Goal: Task Accomplishment & Management: Complete application form

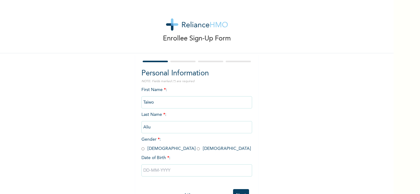
click at [141, 150] on input "radio" at bounding box center [142, 149] width 3 height 6
radio input "true"
click at [178, 170] on input "text" at bounding box center [196, 171] width 111 height 12
select select "7"
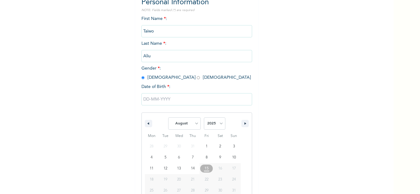
scroll to position [85, 0]
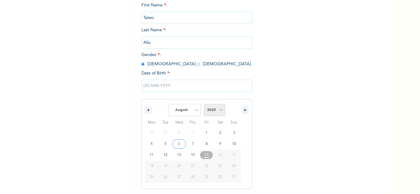
click at [218, 109] on select "2025 2024 2023 2022 2021 2020 2019 2018 2017 2016 2015 2014 2013 2012 2011 2010…" at bounding box center [215, 110] width 22 height 12
select select "1985"
click at [204, 104] on select "2025 2024 2023 2022 2021 2020 2019 2018 2017 2016 2015 2014 2013 2012 2011 2010…" at bounding box center [215, 110] width 22 height 12
click at [194, 111] on select "January February March April May June July August September October November De…" at bounding box center [184, 110] width 33 height 12
select select "11"
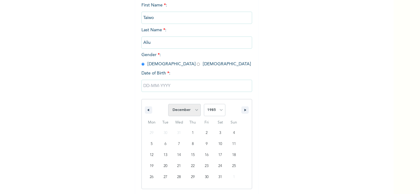
click at [168, 104] on select "January February March April May June July August September October November De…" at bounding box center [184, 110] width 33 height 12
type input "[DATE]"
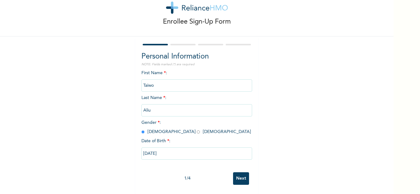
scroll to position [22, 0]
click at [242, 175] on input "Next" at bounding box center [241, 179] width 16 height 13
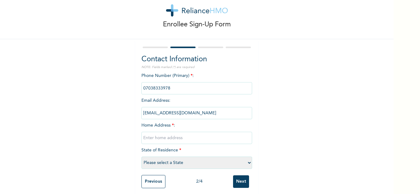
scroll to position [22, 0]
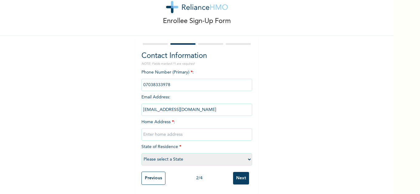
click at [179, 129] on input "text" at bounding box center [196, 135] width 111 height 12
type input "5 Oyeleye Close Alimosho"
click at [228, 154] on select "Please select a State [PERSON_NAME] (FCT) [PERSON_NAME] Ibom [GEOGRAPHIC_DATA] …" at bounding box center [196, 160] width 111 height 12
select select "25"
click at [141, 154] on select "Please select a State [PERSON_NAME] (FCT) [PERSON_NAME] Ibom [GEOGRAPHIC_DATA] …" at bounding box center [196, 160] width 111 height 12
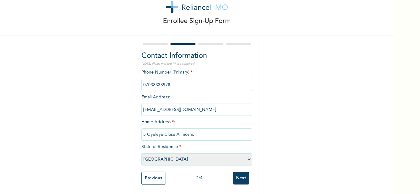
click at [238, 174] on input "Next" at bounding box center [241, 178] width 16 height 13
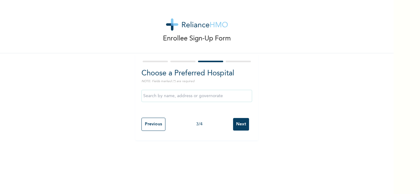
click at [237, 125] on input "Next" at bounding box center [241, 124] width 16 height 13
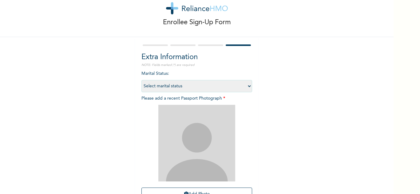
scroll to position [31, 0]
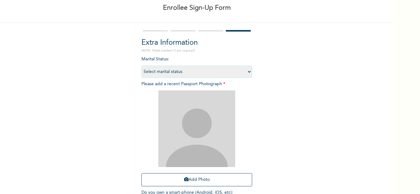
click at [246, 70] on select "Select marital status [DEMOGRAPHIC_DATA] Married [DEMOGRAPHIC_DATA] Widow/[DEMO…" at bounding box center [196, 72] width 111 height 12
select select "2"
click at [141, 66] on select "Select marital status [DEMOGRAPHIC_DATA] Married [DEMOGRAPHIC_DATA] Widow/[DEMO…" at bounding box center [196, 72] width 111 height 12
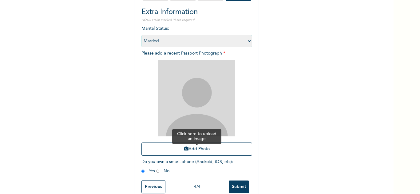
click at [199, 149] on button "Add Photo" at bounding box center [196, 149] width 111 height 13
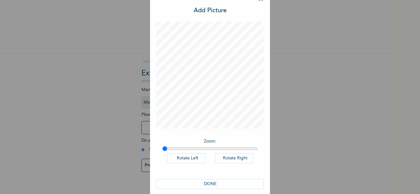
scroll to position [20, 0]
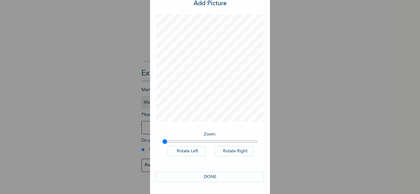
click at [208, 175] on button "DONE" at bounding box center [210, 177] width 108 height 10
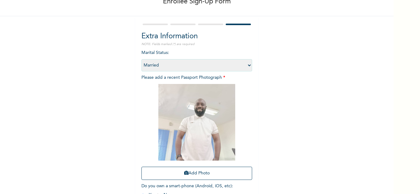
scroll to position [75, 0]
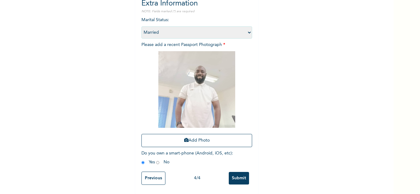
click at [236, 175] on input "Submit" at bounding box center [239, 178] width 20 height 13
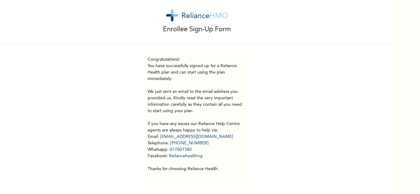
scroll to position [17, 0]
